Goal: Check status

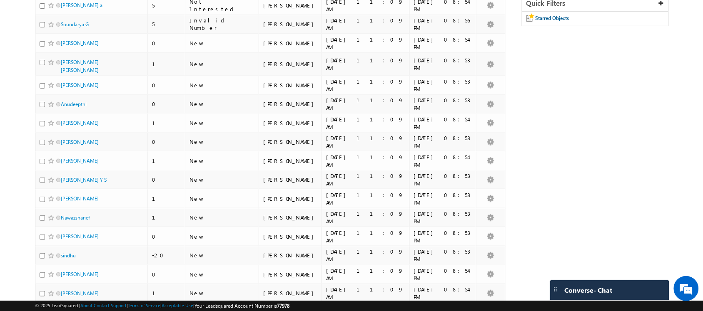
scroll to position [156, 0]
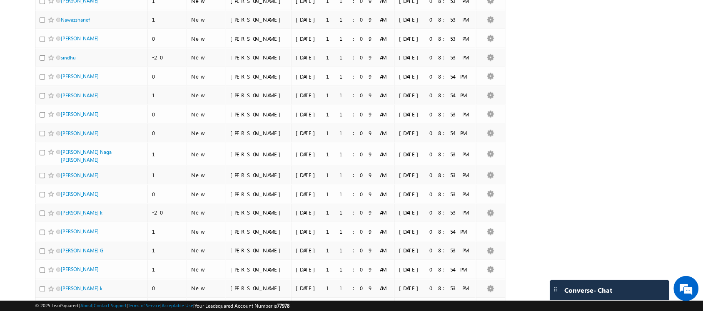
scroll to position [348, 0]
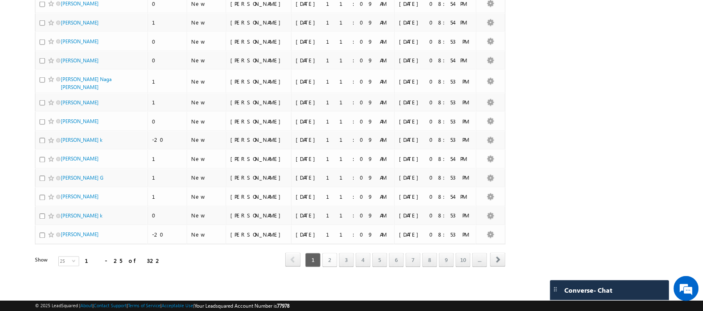
click at [326, 259] on link "2" at bounding box center [329, 261] width 15 height 14
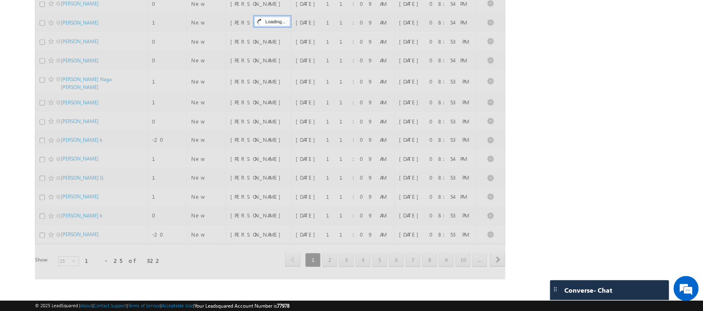
scroll to position [335, 0]
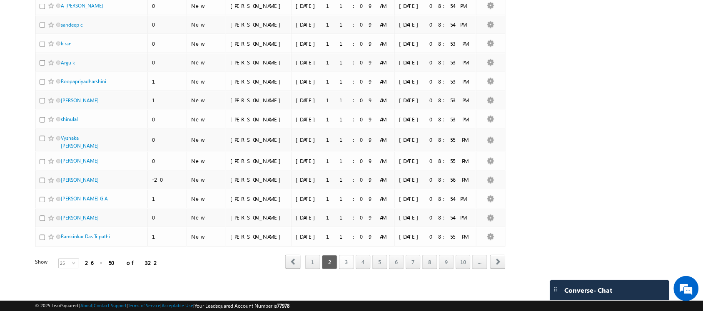
click at [349, 260] on link "3" at bounding box center [346, 263] width 15 height 14
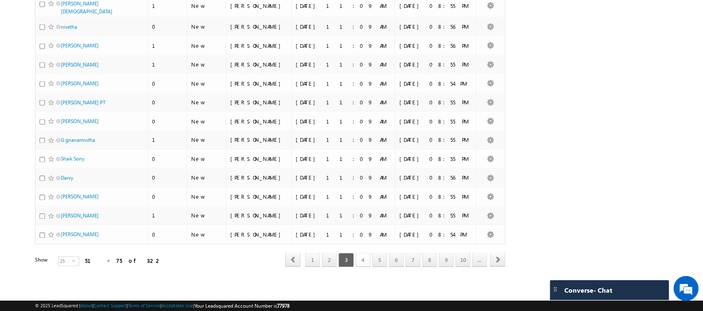
click at [357, 261] on link "4" at bounding box center [363, 261] width 15 height 14
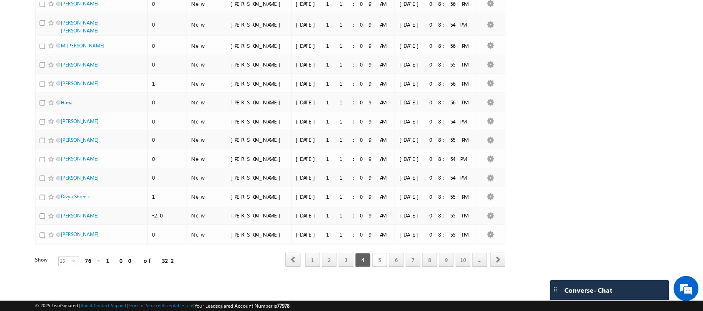
click at [378, 261] on link "5" at bounding box center [379, 261] width 15 height 14
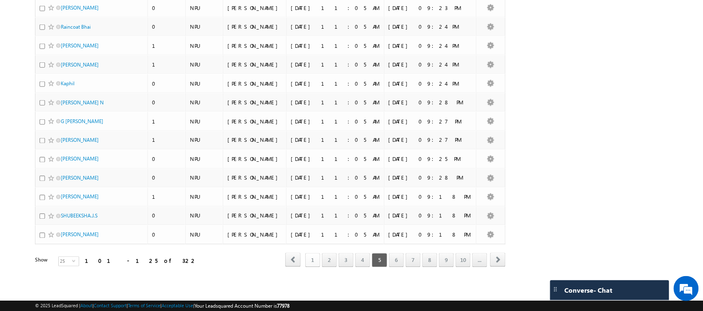
click at [305, 257] on link "1" at bounding box center [312, 261] width 15 height 14
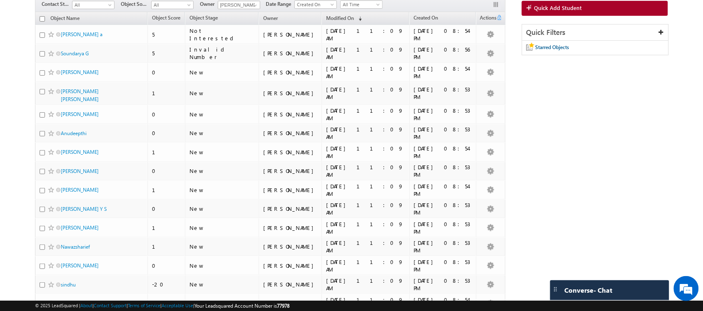
scroll to position [0, 0]
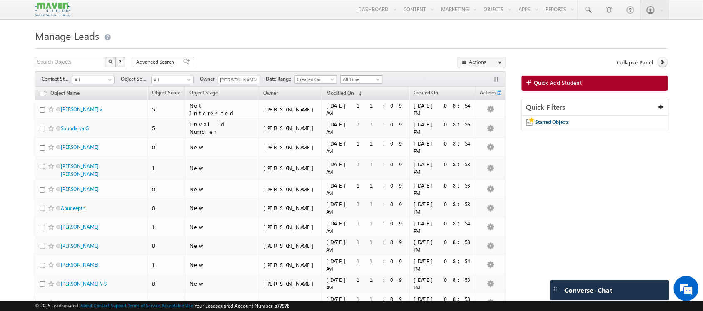
click at [371, 79] on span "All Time" at bounding box center [361, 79] width 40 height 7
click at [368, 108] on link "[DATE]" at bounding box center [364, 107] width 42 height 7
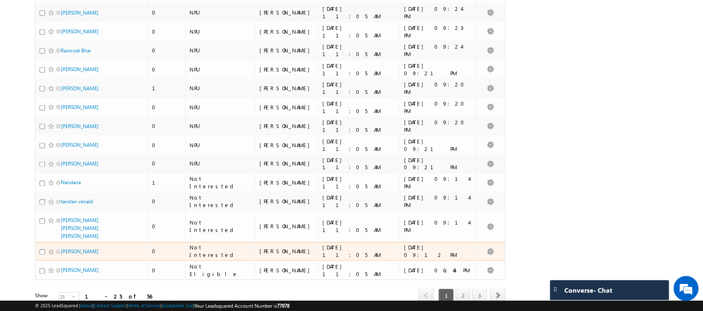
scroll to position [338, 0]
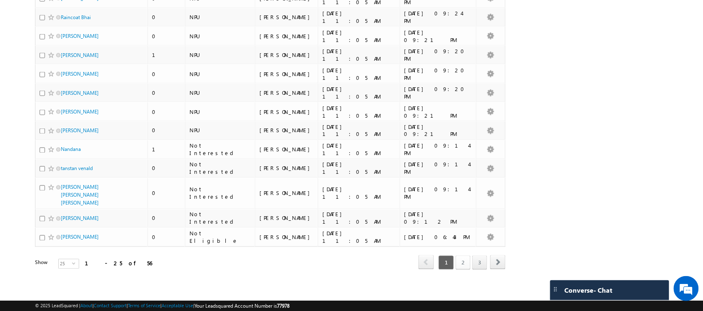
click at [457, 261] on link "2" at bounding box center [462, 263] width 15 height 14
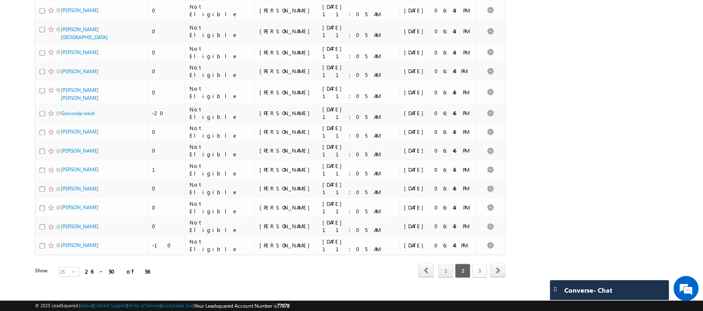
click at [480, 264] on link "3" at bounding box center [479, 271] width 15 height 14
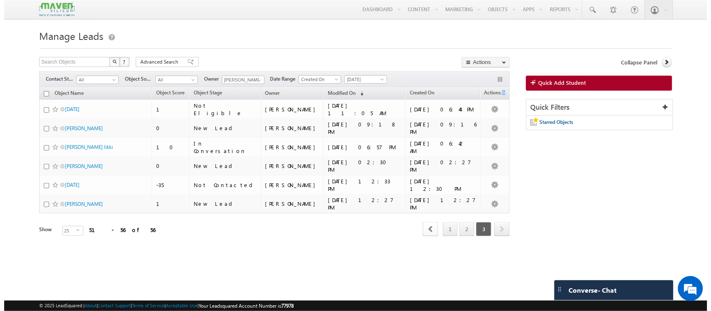
scroll to position [0, 0]
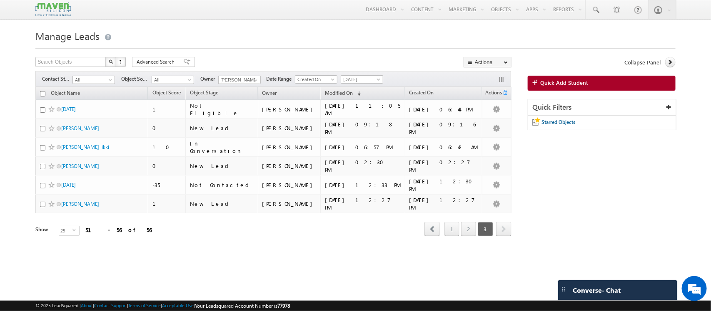
drag, startPoint x: 87, startPoint y: 132, endPoint x: 15, endPoint y: 128, distance: 71.3
click at [15, 128] on body "Menu Shubham lsq6@ maven -sili con.c om" at bounding box center [355, 130] width 711 height 260
click at [367, 77] on span "[DATE]" at bounding box center [361, 79] width 40 height 7
click at [361, 117] on link "[DATE]" at bounding box center [364, 115] width 42 height 7
